Goal: Task Accomplishment & Management: Manage account settings

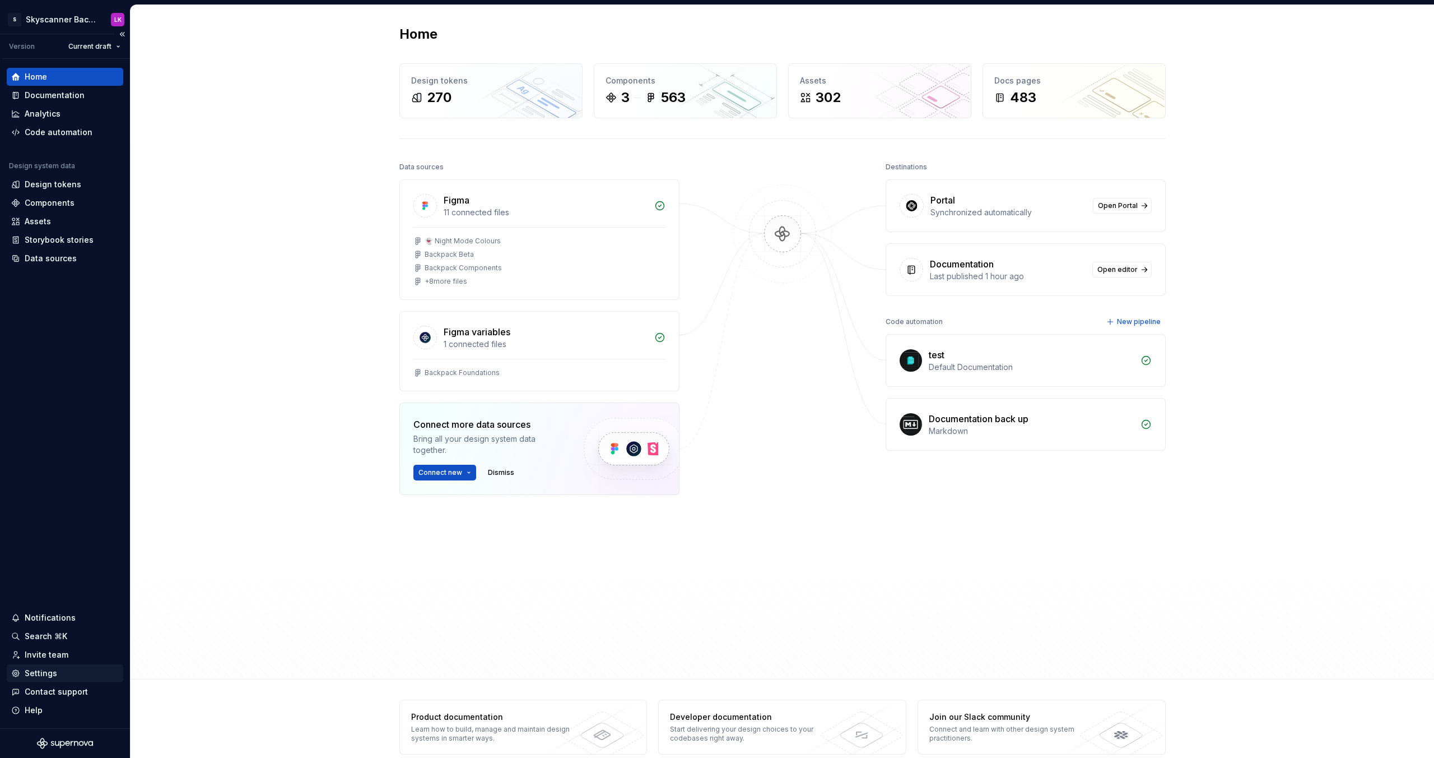
click at [44, 673] on div "Settings" at bounding box center [41, 672] width 32 height 11
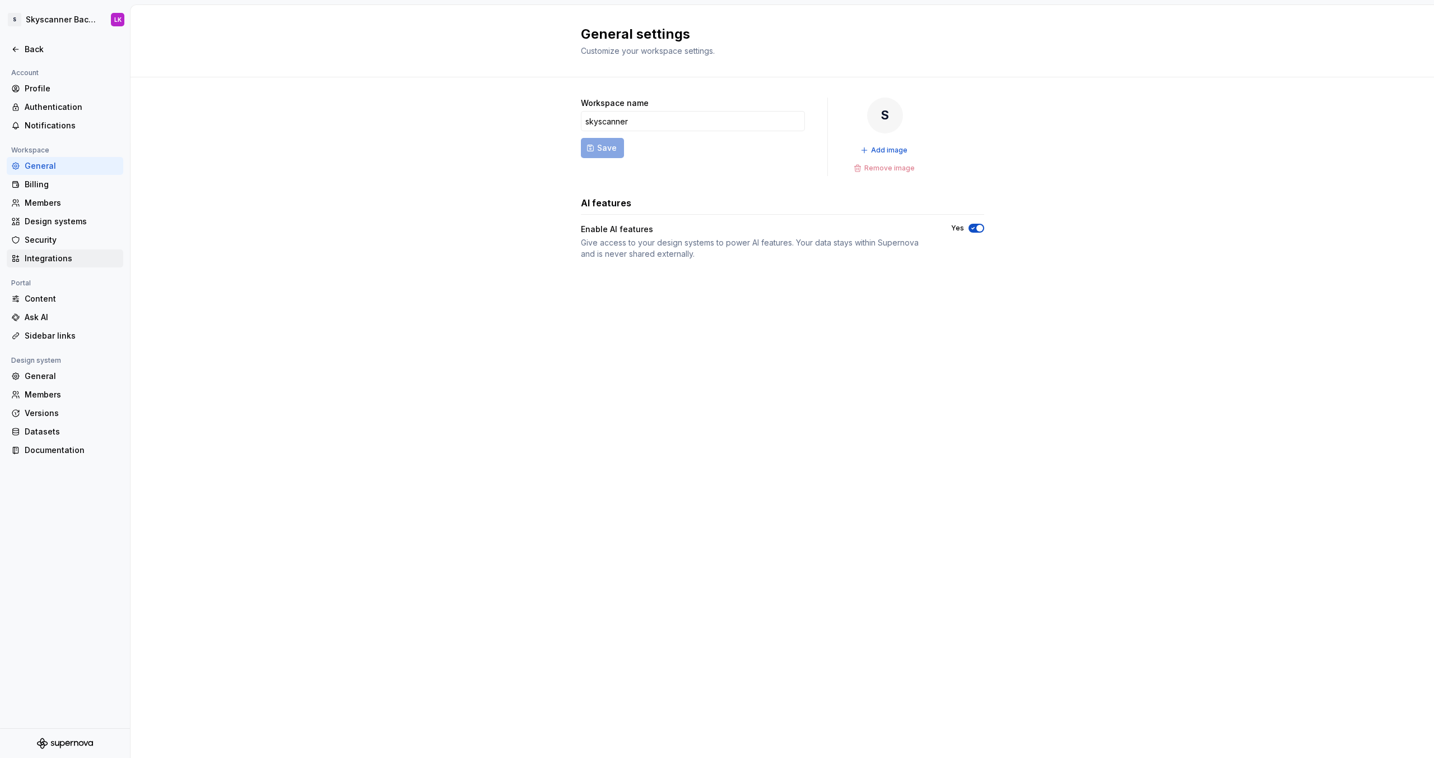
click at [52, 263] on div "Integrations" at bounding box center [72, 258] width 94 height 11
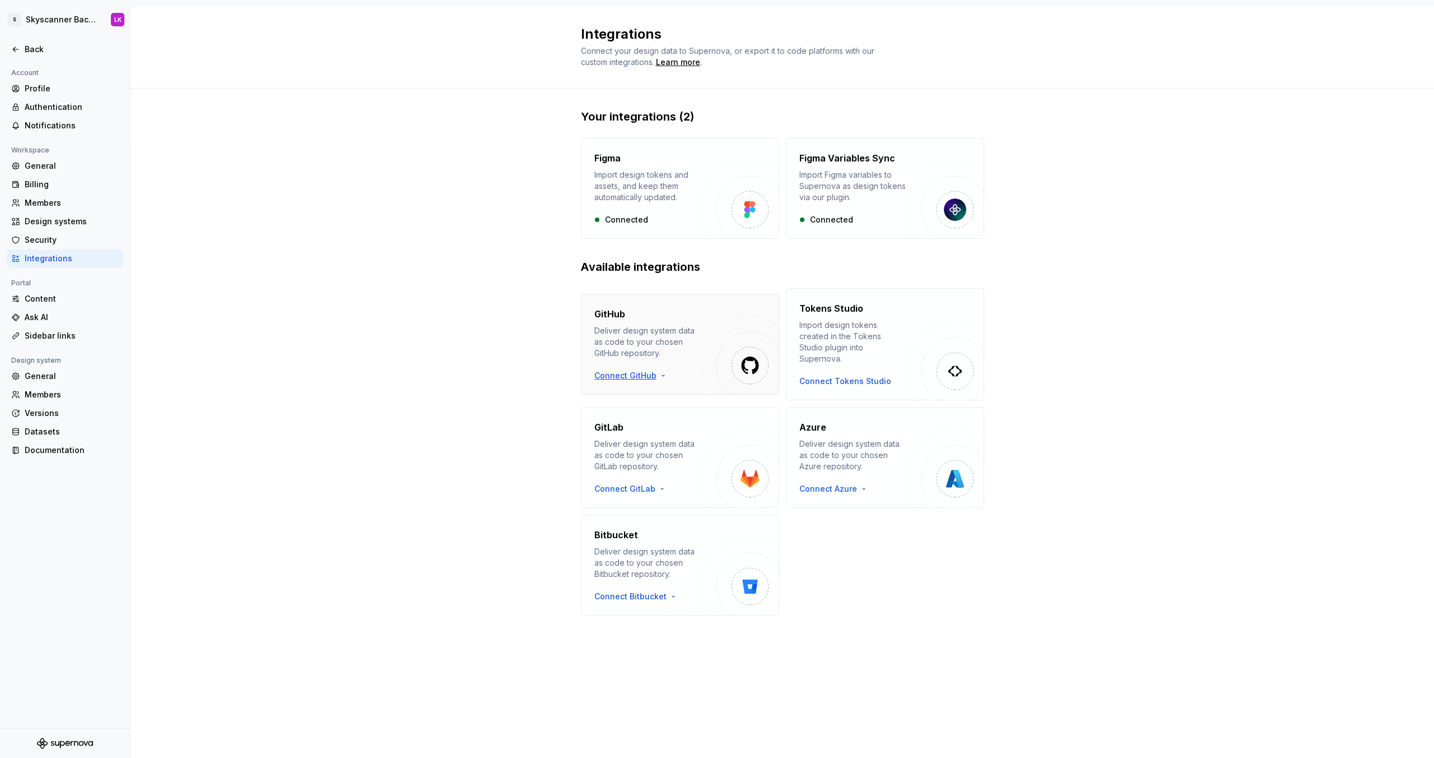
click at [634, 372] on html "S Skyscanner Backpack LK Back Account Profile Authentication Notifications Work…" at bounding box center [717, 379] width 1434 height 758
click at [643, 393] on div "Sign in with OAuth" at bounding box center [659, 389] width 114 height 11
click at [649, 370] on html "S Skyscanner Backpack LK Back Account Profile Authentication Notifications Work…" at bounding box center [717, 379] width 1434 height 758
click at [642, 391] on div "Sign in with OAuth" at bounding box center [659, 389] width 114 height 11
click at [614, 310] on h4 "GitHub" at bounding box center [610, 313] width 31 height 13
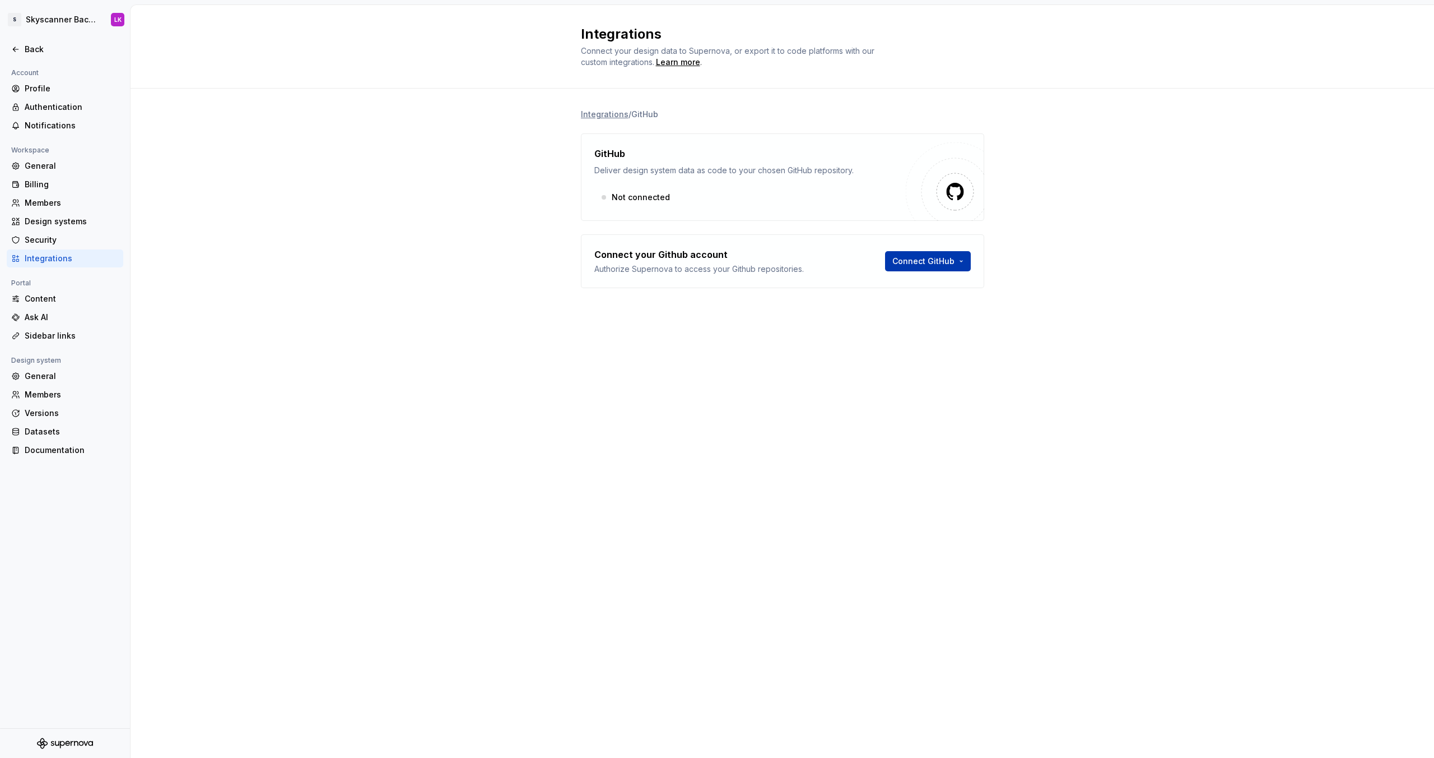
click at [951, 262] on html "S Skyscanner Backpack LK Back Account Profile Authentication Notifications Work…" at bounding box center [717, 379] width 1434 height 758
click at [944, 285] on div "Sign in with OAuth" at bounding box center [952, 285] width 114 height 11
click at [948, 259] on html "S Skyscanner Backpack LK Back Account Profile Authentication Notifications Work…" at bounding box center [717, 379] width 1434 height 758
click at [942, 280] on div "Sign in with OAuth" at bounding box center [952, 285] width 114 height 11
click at [937, 266] on html "S Skyscanner Backpack LK Back Account Profile Authentication Notifications Work…" at bounding box center [717, 379] width 1434 height 758
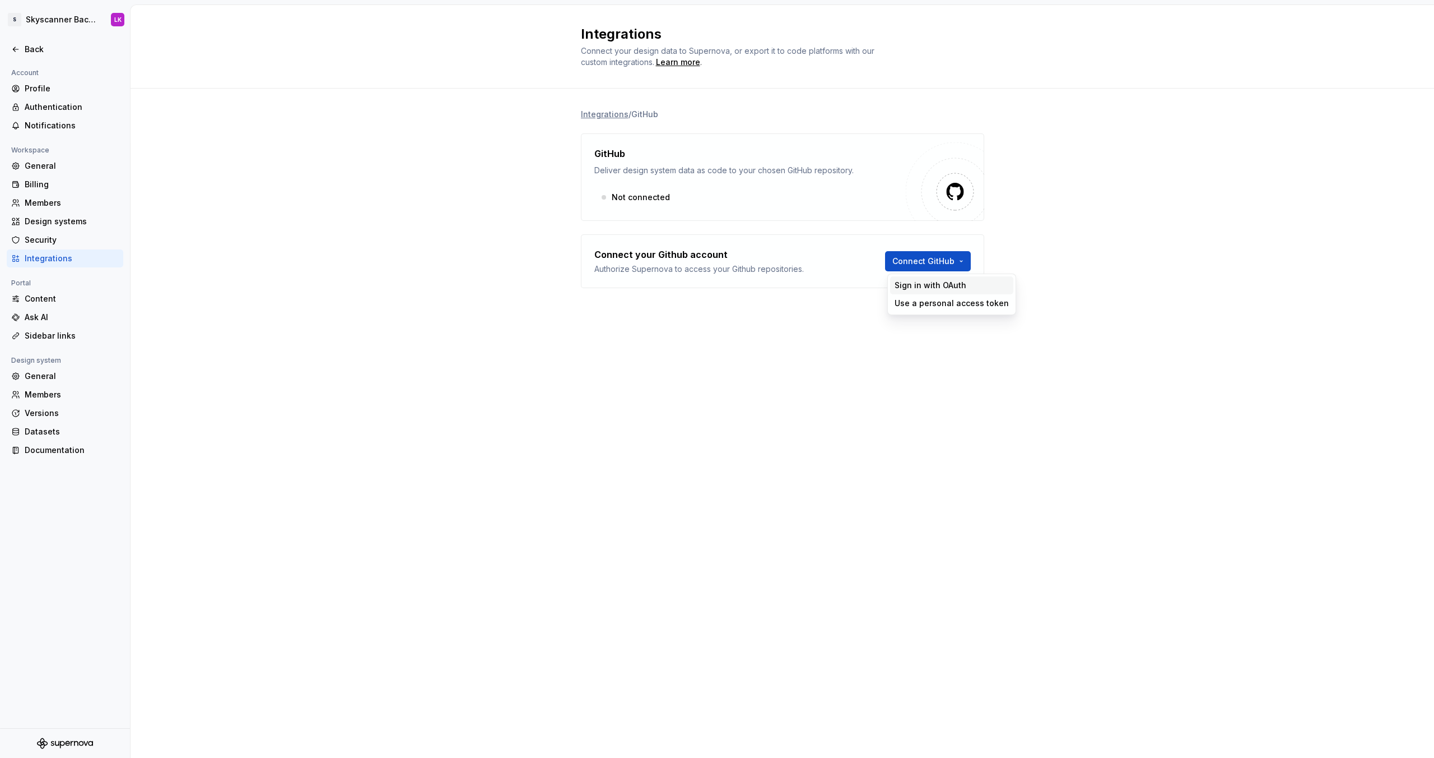
click at [931, 289] on div "Sign in with OAuth" at bounding box center [952, 285] width 114 height 11
click at [913, 269] on html "S Skyscanner Backpack LK Back Account Profile Authentication Notifications Work…" at bounding box center [717, 379] width 1434 height 758
click at [924, 286] on div "Sign in with OAuth" at bounding box center [952, 285] width 114 height 11
click at [967, 263] on html "S Skyscanner Backpack LK Back Account Profile Authentication Notifications Work…" at bounding box center [717, 379] width 1434 height 758
